Goal: Information Seeking & Learning: Learn about a topic

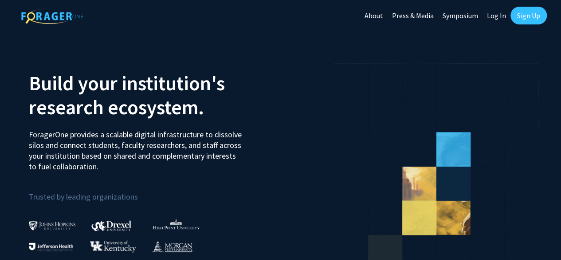
click at [493, 18] on link "Log In" at bounding box center [497, 15] width 28 height 31
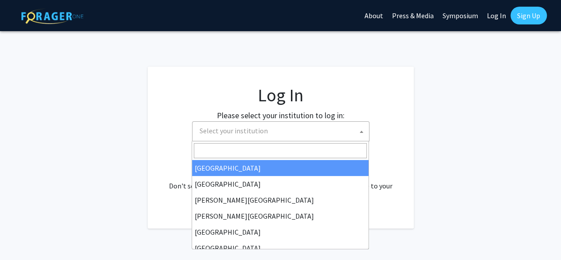
click at [311, 125] on span "Select your institution" at bounding box center [282, 131] width 173 height 18
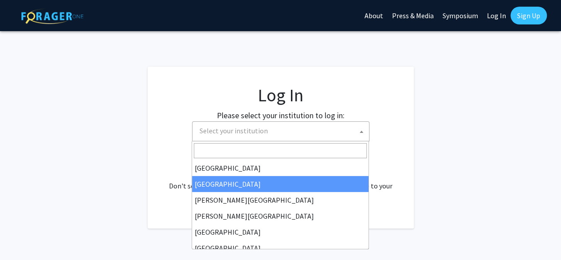
select select "10"
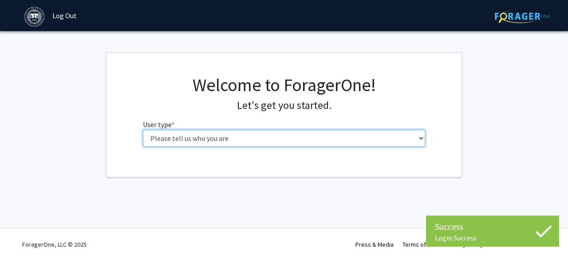
click at [186, 144] on select "Please tell us who you are Undergraduate Student Master's Student Doctoral Cand…" at bounding box center [284, 138] width 283 height 17
select select "1: undergrad"
click at [143, 130] on select "Please tell us who you are Undergraduate Student Master's Student Doctoral Cand…" at bounding box center [284, 138] width 283 height 17
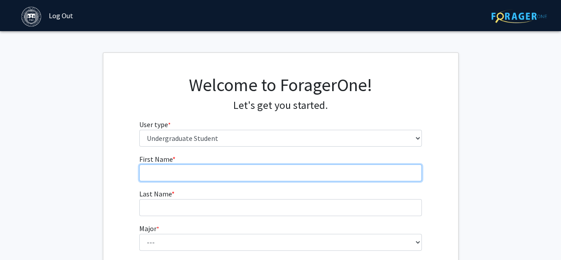
click at [257, 169] on input "First Name * required" at bounding box center [280, 172] width 283 height 17
type input "[PERSON_NAME]"
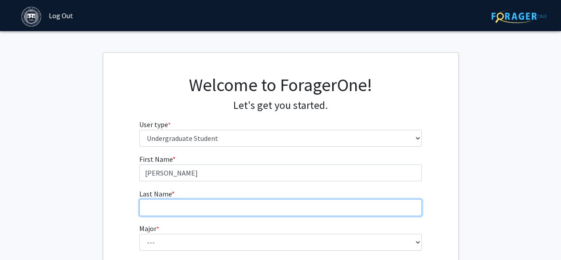
click at [249, 200] on input "Last Name * required" at bounding box center [280, 207] width 283 height 17
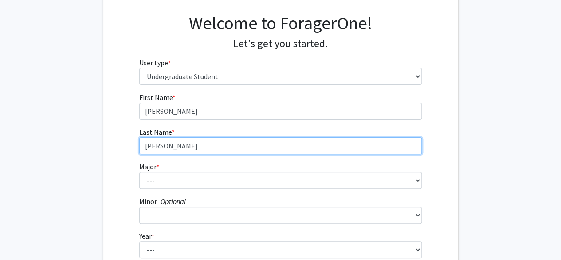
scroll to position [113, 0]
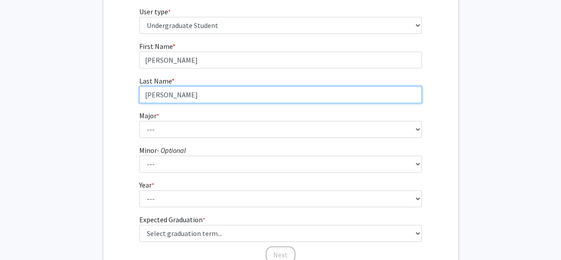
type input "[PERSON_NAME]"
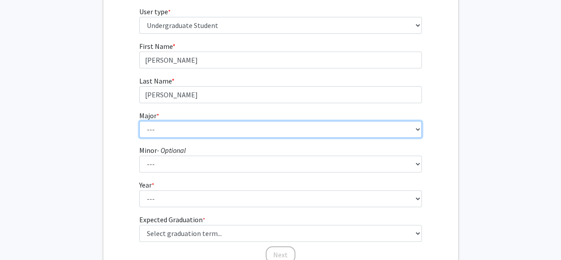
click at [209, 130] on select "--- African and African American Studies American Studies Anthropology Applied …" at bounding box center [280, 129] width 283 height 17
select select "39: 605"
click at [139, 121] on select "--- African and African American Studies American Studies Anthropology Applied …" at bounding box center [280, 129] width 283 height 17
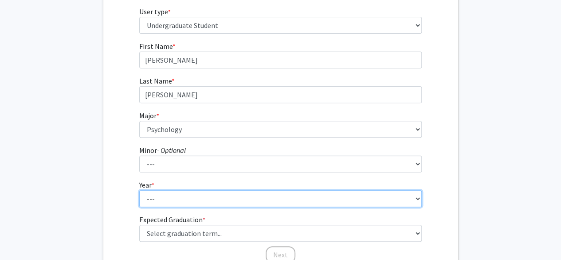
click at [203, 199] on select "--- First-year Sophomore Junior Senior Postbaccalaureate Certificate" at bounding box center [280, 198] width 283 height 17
select select "1: first-year"
click at [139, 190] on select "--- First-year Sophomore Junior Senior Postbaccalaureate Certificate" at bounding box center [280, 198] width 283 height 17
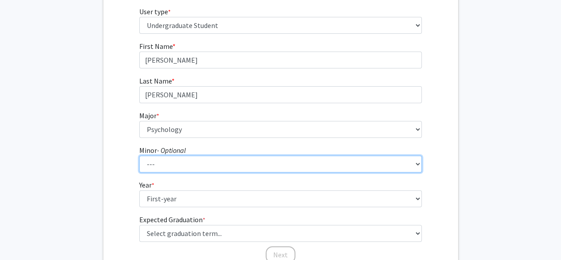
click at [202, 164] on select "--- African and African American Studies Anthropology Arabic Language, Literatu…" at bounding box center [280, 163] width 283 height 17
select select "6: 358"
click at [139, 155] on select "--- African and African American Studies Anthropology Arabic Language, Literatu…" at bounding box center [280, 163] width 283 height 17
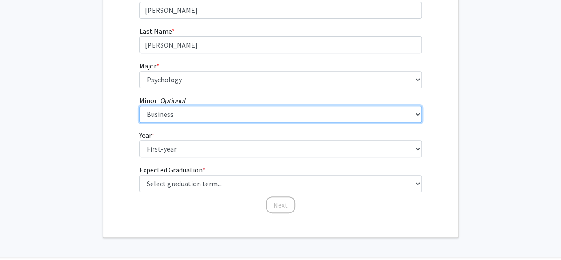
scroll to position [191, 0]
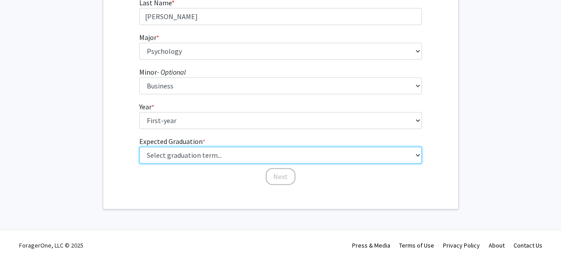
click at [222, 154] on select "Select graduation term... Spring 2025 Summer 2025 Fall 2025 Winter 2025 Spring …" at bounding box center [280, 154] width 283 height 17
select select "18: summer_2029"
click at [139, 146] on select "Select graduation term... Spring 2025 Summer 2025 Fall 2025 Winter 2025 Spring …" at bounding box center [280, 154] width 283 height 17
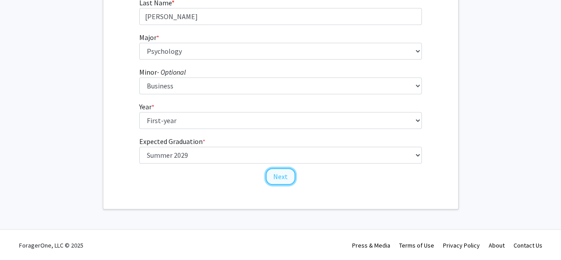
click at [280, 168] on button "Next" at bounding box center [281, 176] width 30 height 17
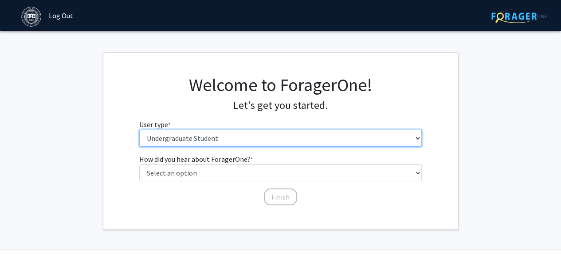
click at [304, 137] on select "Please tell us who you are Undergraduate Student Master's Student Doctoral Cand…" at bounding box center [280, 138] width 283 height 17
click at [139, 130] on select "Please tell us who you are Undergraduate Student Master's Student Doctoral Cand…" at bounding box center [280, 138] width 283 height 17
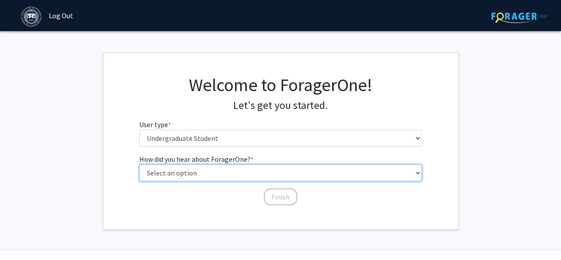
click at [263, 174] on select "Select an option Peer/student recommendation Faculty/staff recommendation Unive…" at bounding box center [280, 172] width 283 height 17
select select "4: university_email"
click at [139, 164] on select "Select an option Peer/student recommendation Faculty/staff recommendation Unive…" at bounding box center [280, 172] width 283 height 17
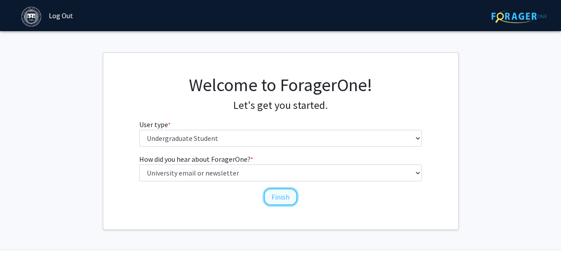
click at [277, 192] on button "Finish" at bounding box center [280, 196] width 33 height 17
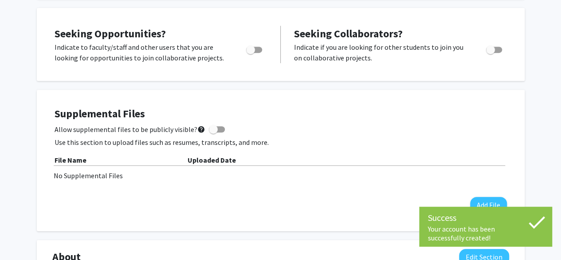
scroll to position [174, 0]
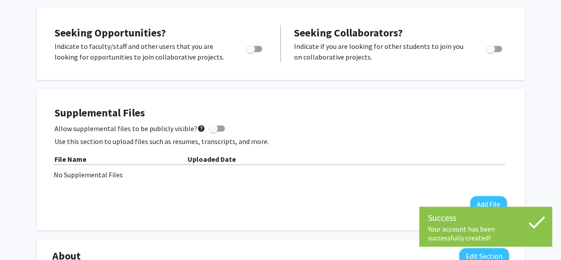
click at [254, 50] on span "Toggle" at bounding box center [250, 48] width 9 height 9
click at [251, 52] on input "Are you actively seeking opportunities?" at bounding box center [250, 52] width 0 height 0
checkbox input "true"
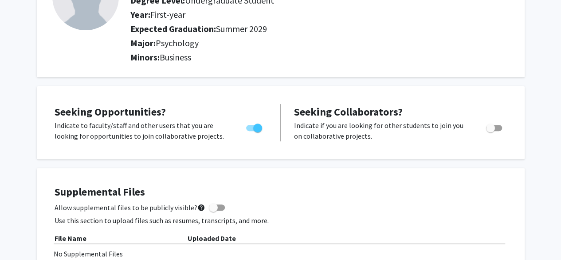
scroll to position [0, 0]
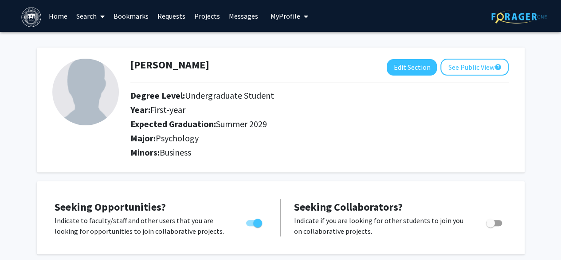
click at [99, 20] on span at bounding box center [101, 16] width 8 height 31
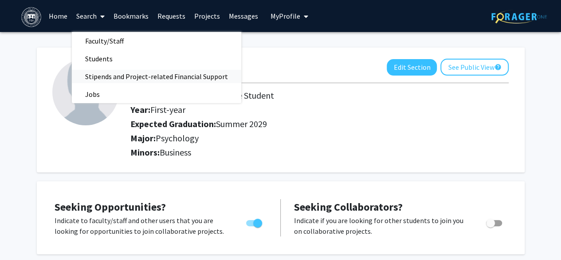
click at [179, 78] on span "Stipends and Project-related Financial Support" at bounding box center [157, 76] width 170 height 18
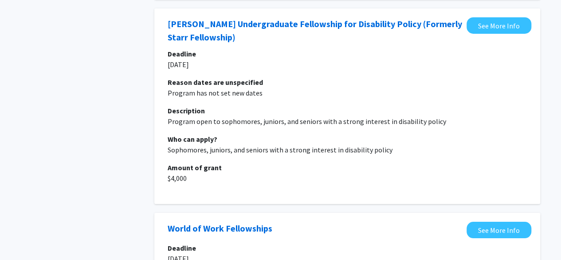
scroll to position [1602, 0]
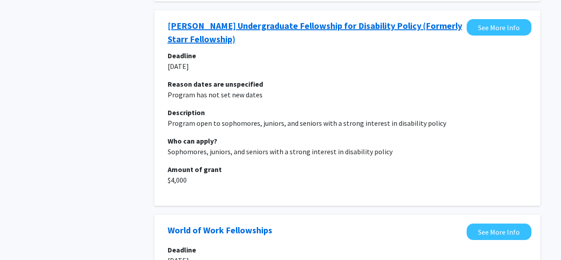
click at [343, 19] on link "[PERSON_NAME] Undergraduate Fellowship for Disability Policy (Formerly Starr Fe…" at bounding box center [315, 32] width 295 height 27
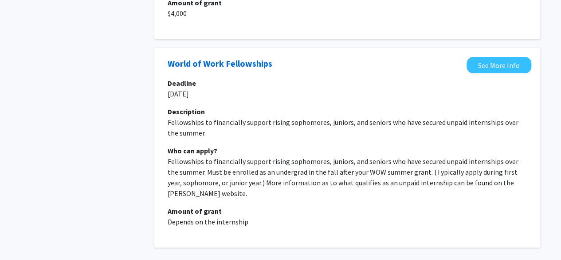
scroll to position [1780, 0]
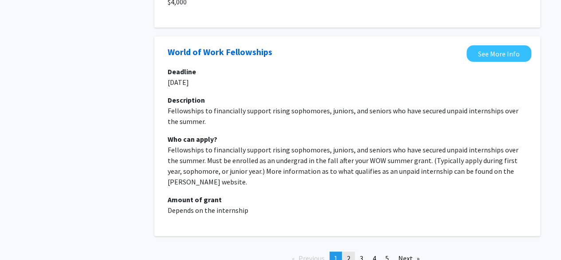
click at [351, 251] on link "page 2" at bounding box center [349, 257] width 12 height 13
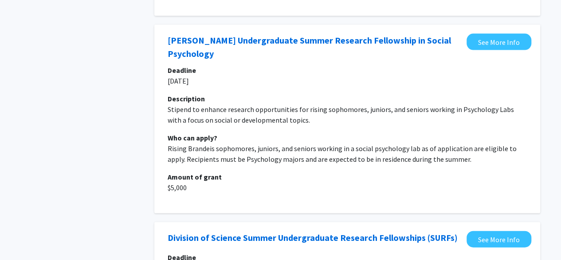
scroll to position [857, 0]
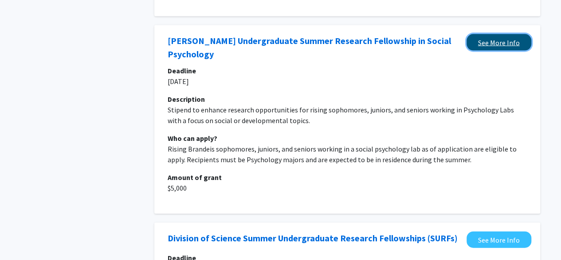
click at [492, 34] on link "See More Info" at bounding box center [499, 42] width 65 height 16
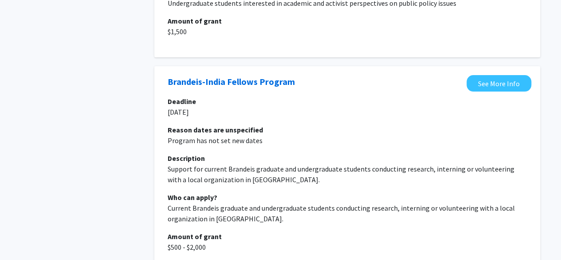
scroll to position [1789, 0]
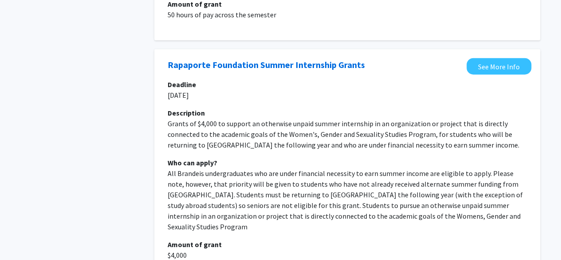
scroll to position [1084, 0]
